Goal: Check status

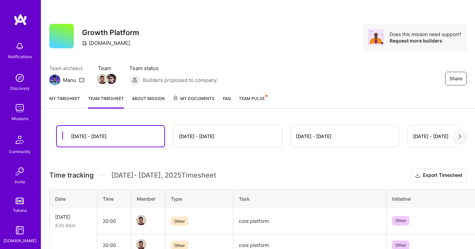
scroll to position [50, 0]
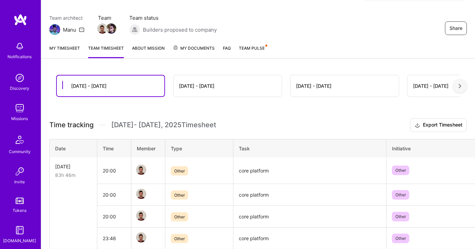
click at [224, 89] on div "[DATE] - [DATE]" at bounding box center [228, 85] width 108 height 21
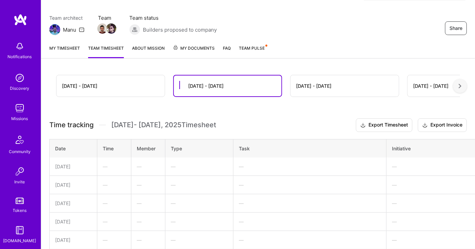
click at [149, 86] on div "[DATE] - [DATE]" at bounding box center [111, 85] width 108 height 21
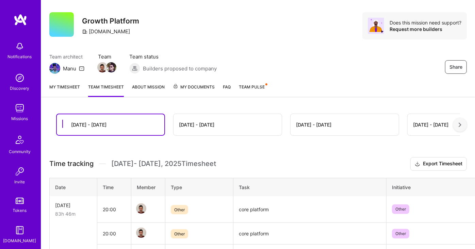
scroll to position [0, 0]
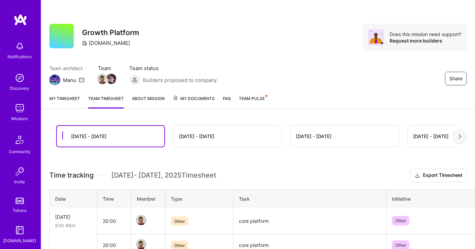
click at [203, 141] on div "[DATE] - [DATE]" at bounding box center [228, 136] width 108 height 21
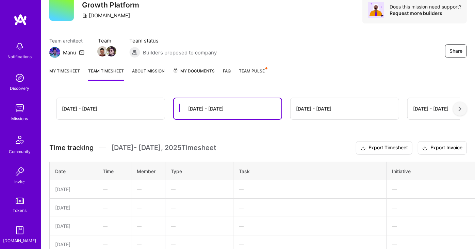
scroll to position [3, 0]
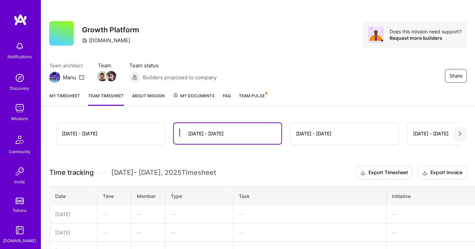
click at [123, 126] on div "[DATE] - [DATE]" at bounding box center [111, 133] width 108 height 21
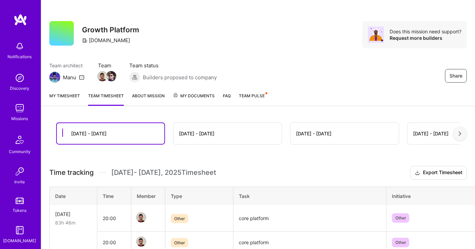
click at [62, 93] on link "My timesheet" at bounding box center [64, 99] width 31 height 14
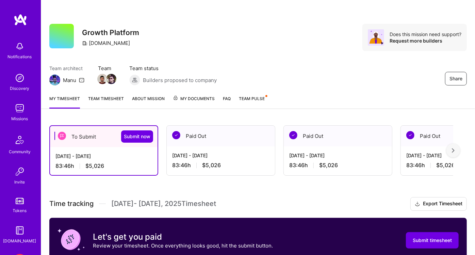
click at [115, 97] on link "Team timesheet" at bounding box center [106, 102] width 36 height 14
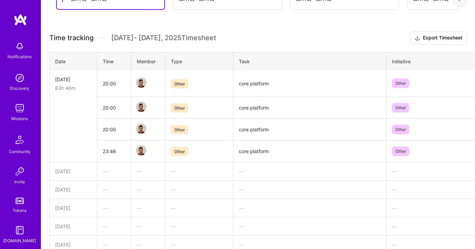
scroll to position [101, 0]
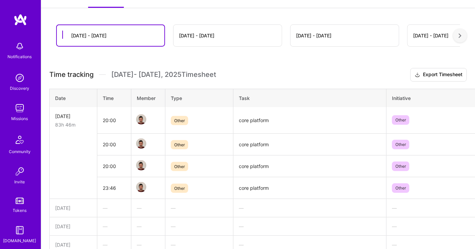
click at [177, 74] on span "[DATE] - [DATE] Timesheet" at bounding box center [163, 74] width 105 height 9
click at [184, 72] on span "[DATE] - [DATE] Timesheet" at bounding box center [163, 74] width 105 height 9
drag, startPoint x: 184, startPoint y: 72, endPoint x: 189, endPoint y: 73, distance: 5.0
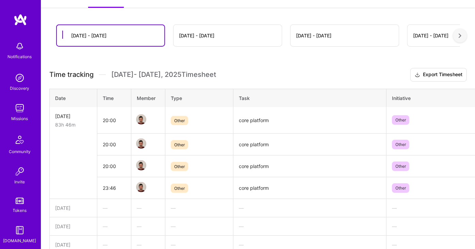
click at [189, 73] on span "[DATE] - [DATE] Timesheet" at bounding box center [163, 74] width 105 height 9
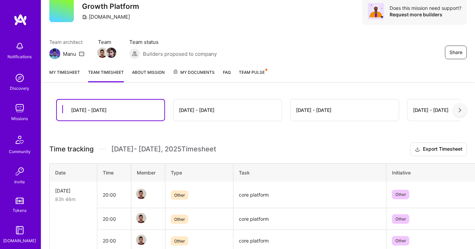
scroll to position [0, 0]
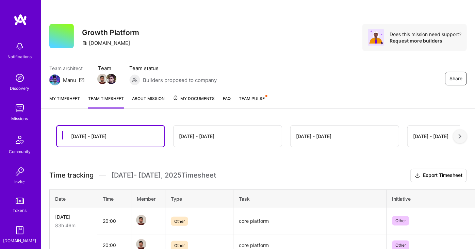
click at [218, 68] on div "Team architect Manu Team Team status Builders proposed to company Share" at bounding box center [258, 75] width 418 height 21
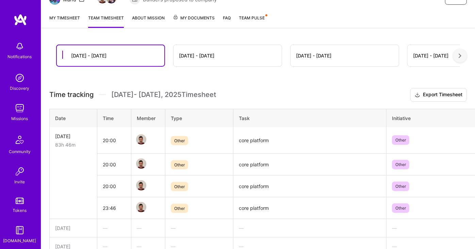
scroll to position [50, 0]
